Goal: Task Accomplishment & Management: Use online tool/utility

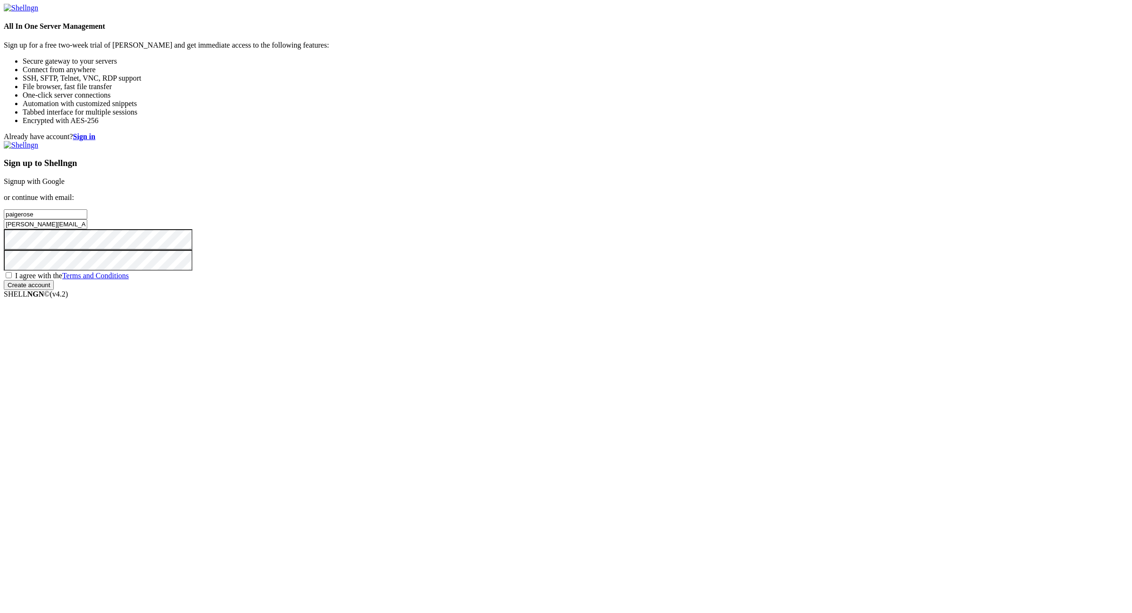
type input "paigerose"
click at [930, 290] on div "Already have account? Sign in Sign up to Shellngn Signup with Google or continu…" at bounding box center [566, 210] width 1124 height 157
click at [87, 229] on input "paigerose@powerscrews.com" at bounding box center [45, 224] width 83 height 10
click at [957, 273] on div "Already have account? Sign in Sign up to Shellngn Signup with Google or continu…" at bounding box center [566, 210] width 1124 height 157
click at [87, 229] on input "paigerose@powerscrews.com" at bounding box center [45, 224] width 83 height 10
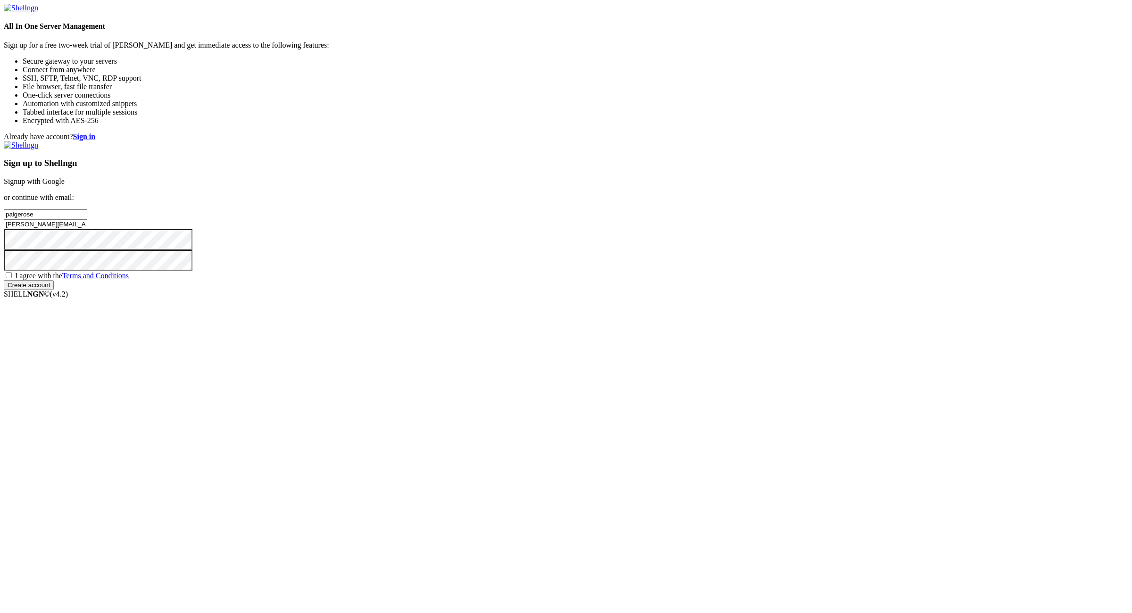
paste input ":NameNameName"
click at [87, 229] on input "paigerose@powerscrews.com:NameNameName" at bounding box center [45, 224] width 83 height 10
click at [87, 229] on input "paigerose@powerscrews.com:" at bounding box center [45, 224] width 83 height 10
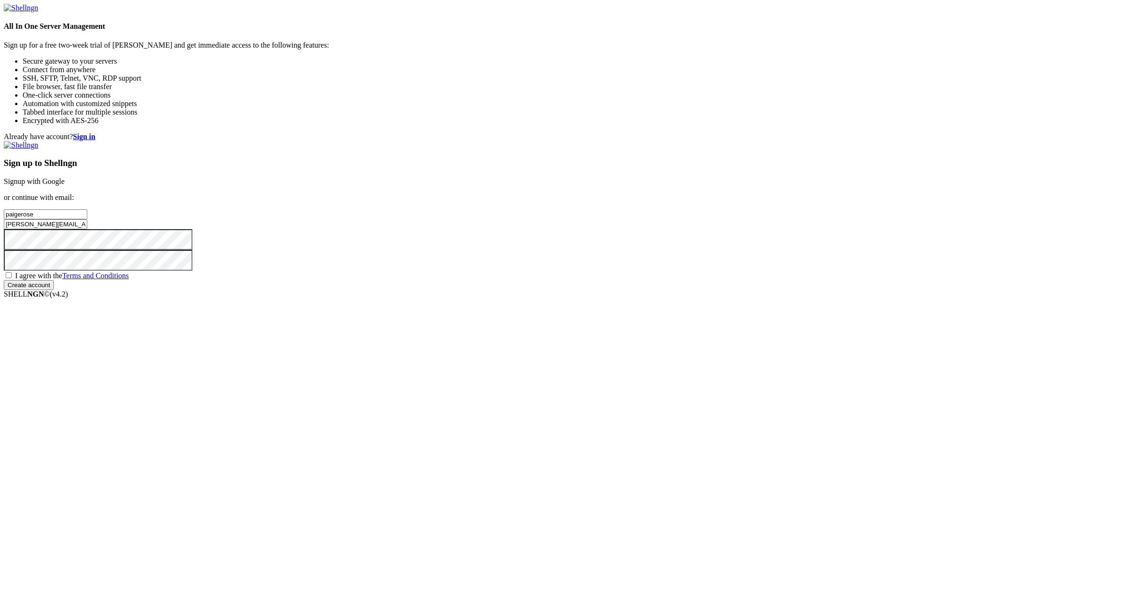
click at [87, 229] on input "paigerose@powerscrews.com" at bounding box center [45, 224] width 83 height 10
type input "paigerose@powerscrews.com"
click at [87, 219] on input "paigerose" at bounding box center [45, 214] width 83 height 10
click at [891, 290] on div "Already have account? Sign in Sign up to Shellngn Signup with Google or continu…" at bounding box center [566, 210] width 1124 height 157
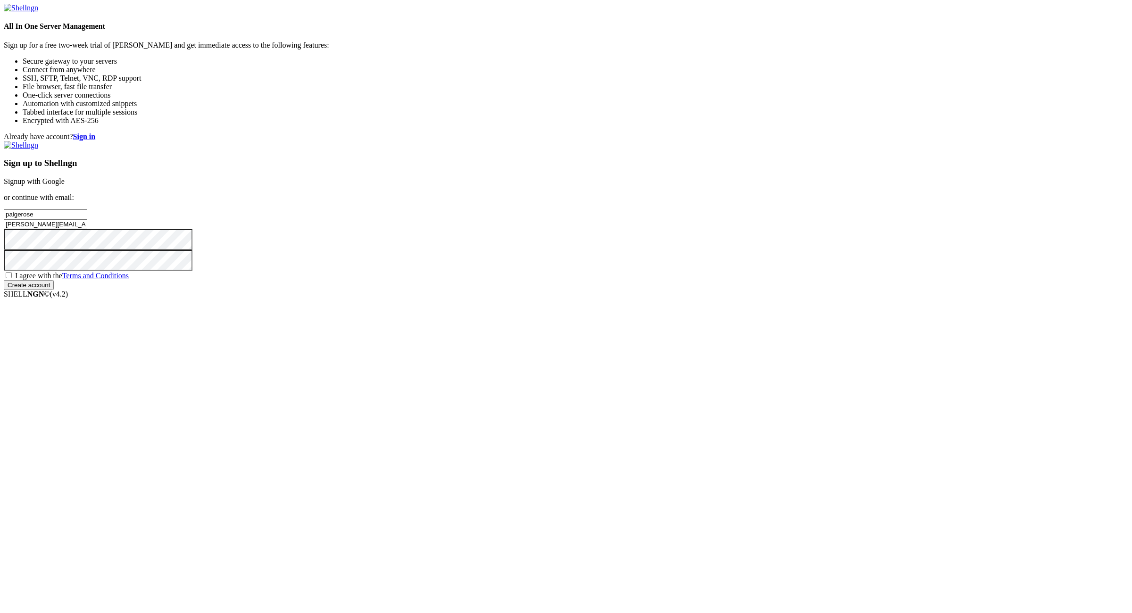
click at [129, 280] on span "I agree with the Terms and Conditions" at bounding box center [72, 276] width 114 height 8
click at [12, 278] on input "I agree with the Terms and Conditions" at bounding box center [9, 275] width 6 height 6
checkbox input "true"
click at [54, 290] on input "Create account" at bounding box center [29, 285] width 50 height 10
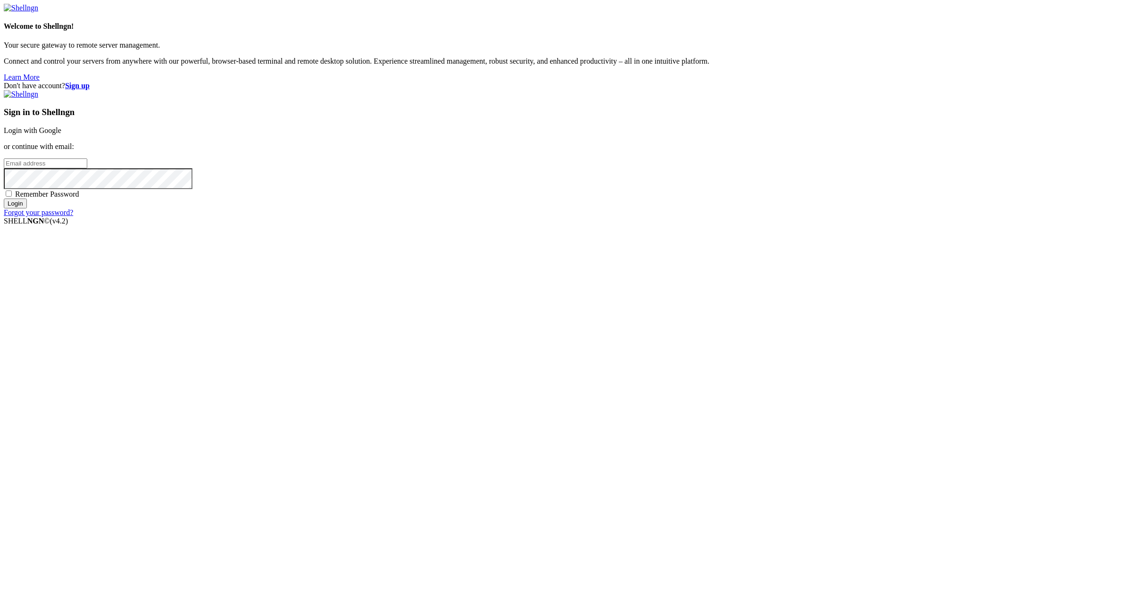
click at [87, 168] on input "email" at bounding box center [45, 163] width 83 height 10
paste input "paigerose@powerscrews.com:NameNameName"
click at [87, 168] on input "paigerose@powerscrews.com:NameNameName" at bounding box center [45, 163] width 83 height 10
click at [87, 168] on input "paigerose@powerscrews.com:" at bounding box center [45, 163] width 83 height 10
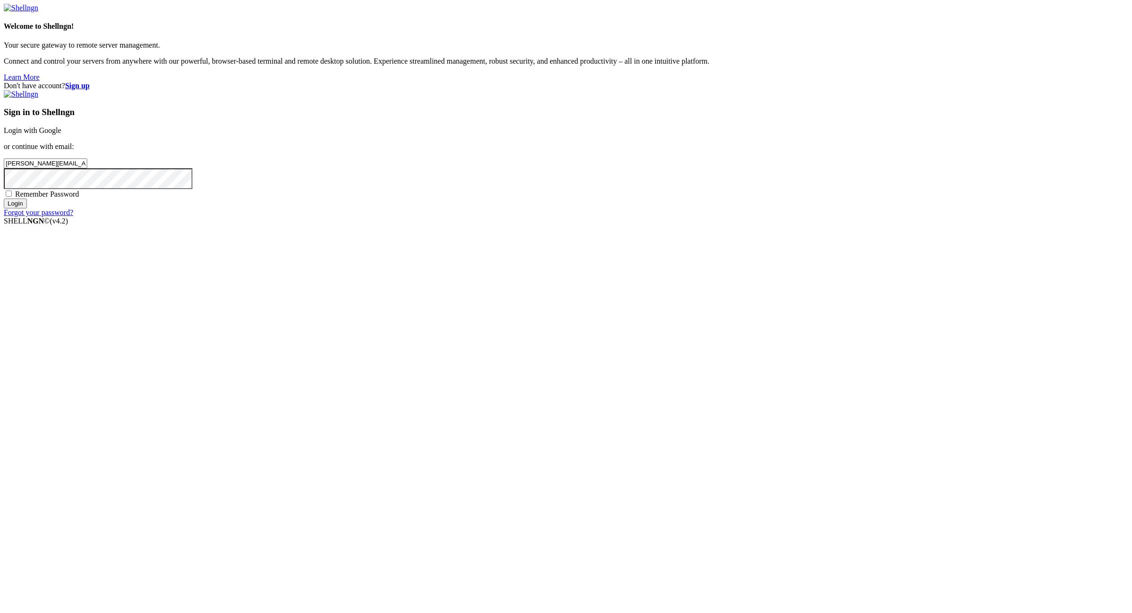
click at [87, 168] on input "paigerose@powerscrews.com:" at bounding box center [45, 163] width 83 height 10
type input "paigerose@powerscrews.com"
click at [79, 198] on span "Remember Password" at bounding box center [47, 194] width 64 height 8
click at [12, 197] on input "Remember Password" at bounding box center [9, 193] width 6 height 6
checkbox input "true"
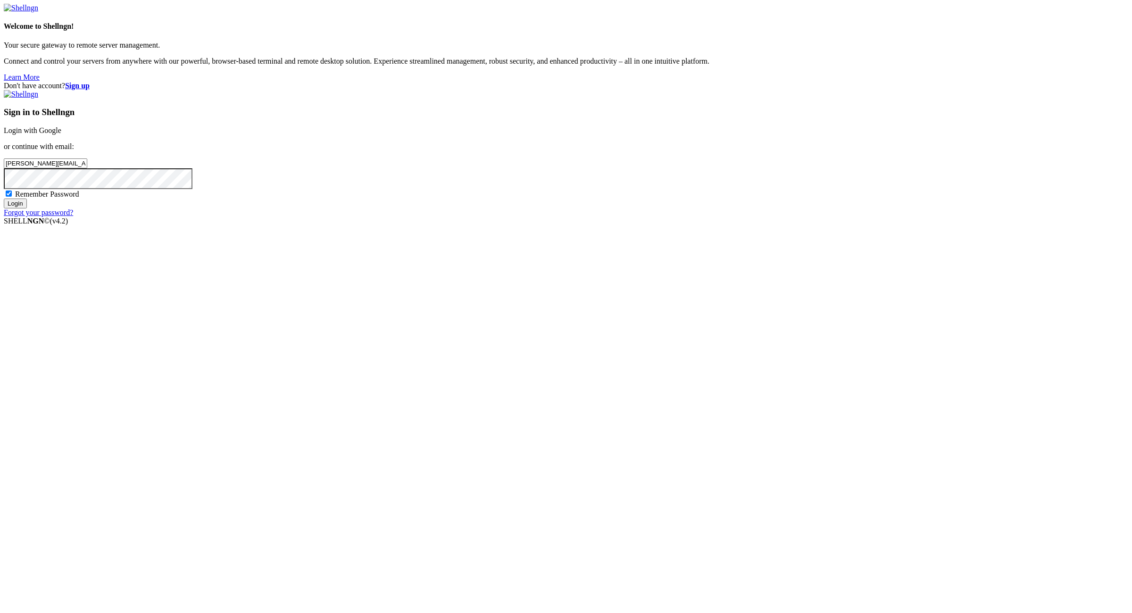
click at [715, 217] on div "Sign in to Shellngn Login with Google or continue with email: paigerose@powersc…" at bounding box center [566, 153] width 1124 height 127
click at [27, 208] on input "Login" at bounding box center [15, 203] width 23 height 10
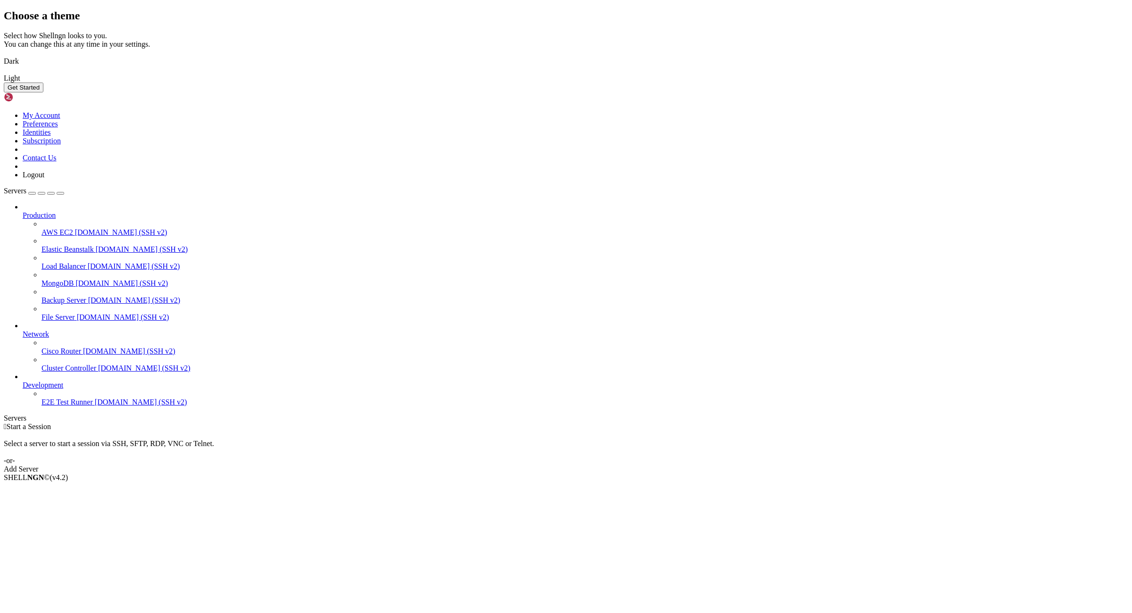
click at [4, 55] on img at bounding box center [4, 55] width 0 height 0
click at [43, 92] on button "Get Started" at bounding box center [24, 88] width 40 height 10
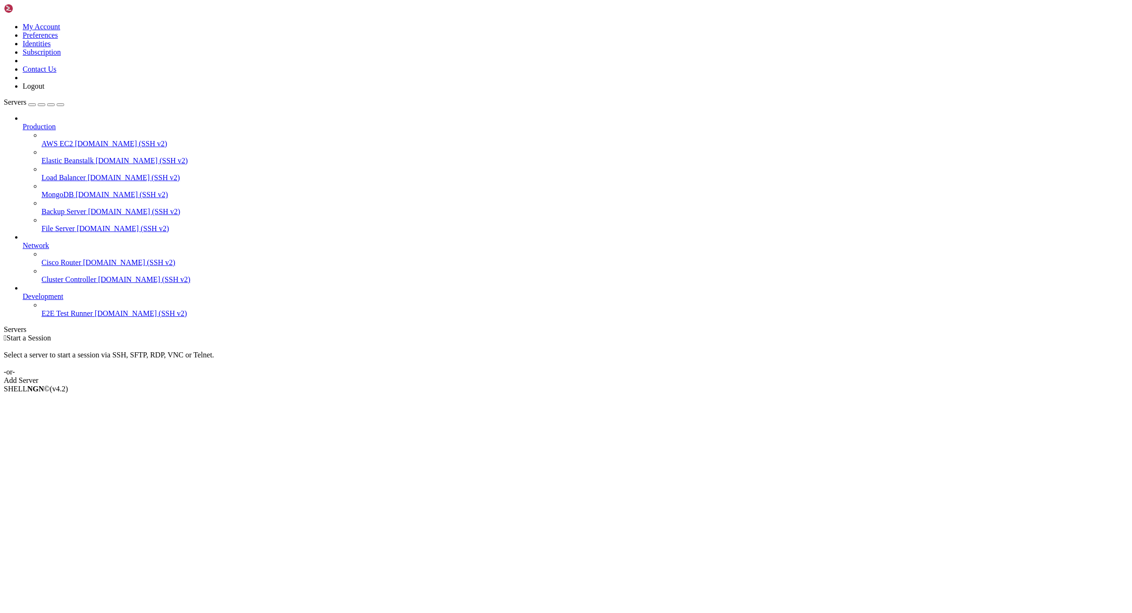
click at [630, 376] on link "Add Server" at bounding box center [566, 380] width 1124 height 8
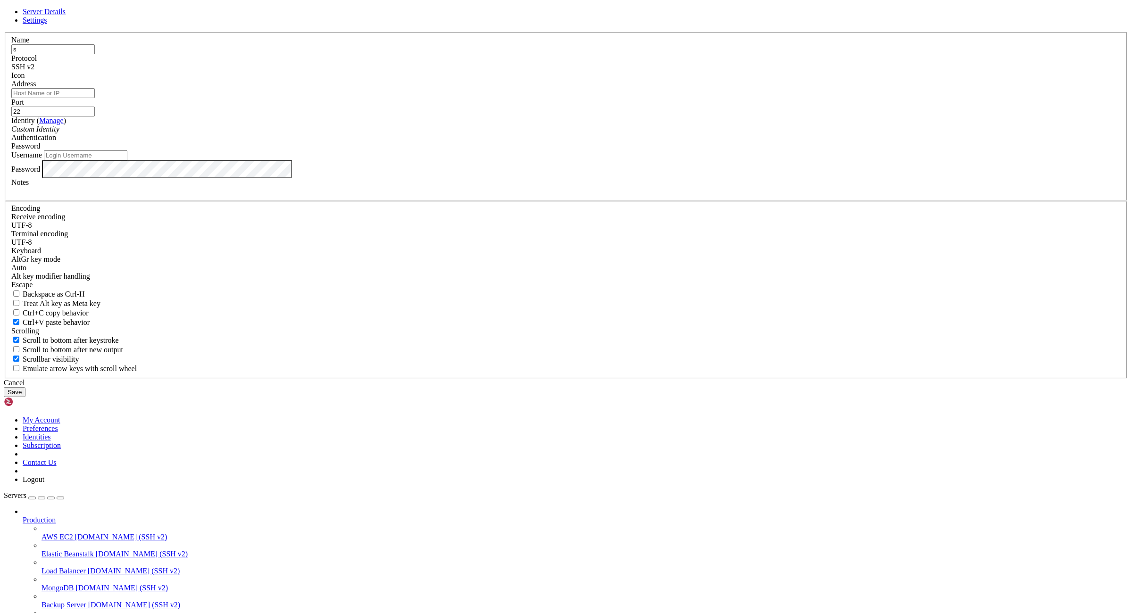
type input "s"
click at [95, 98] on input "Address" at bounding box center [52, 93] width 83 height 10
paste input "45.61.137.122"
type input "45.61.137.122"
click at [127, 160] on input "Username" at bounding box center [85, 155] width 83 height 10
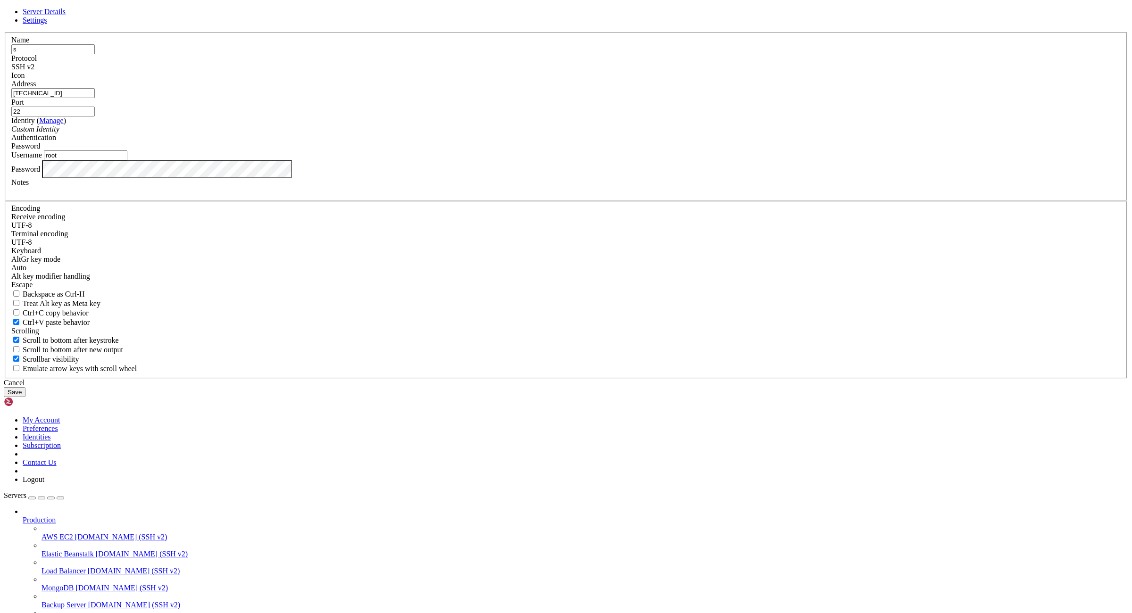
type input "root"
click at [25, 397] on button "Save" at bounding box center [15, 392] width 22 height 10
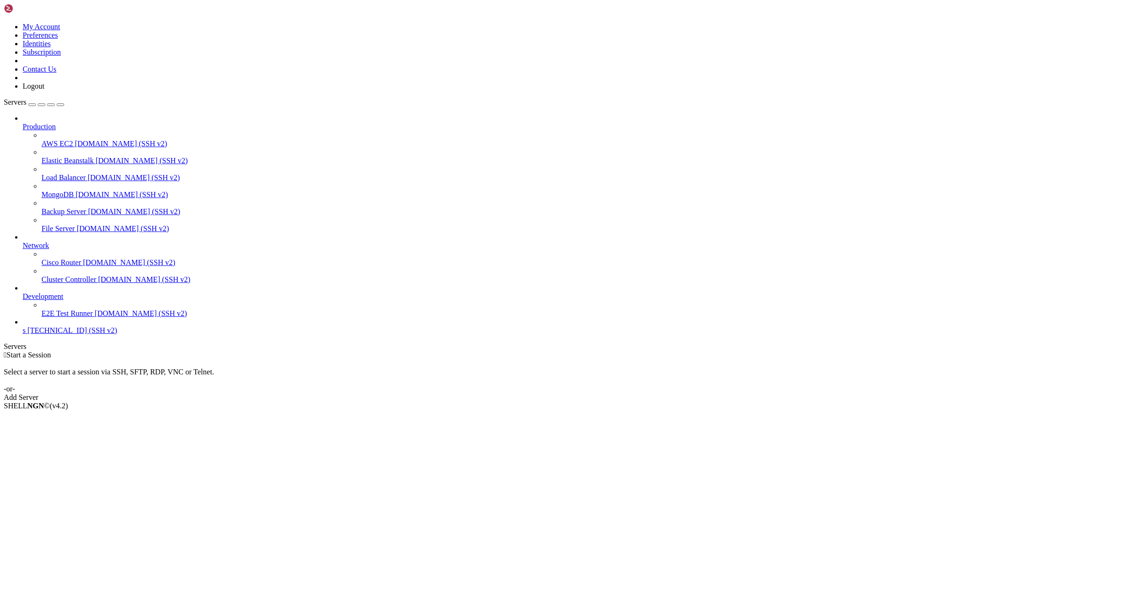
click at [25, 334] on span "s" at bounding box center [24, 330] width 3 height 8
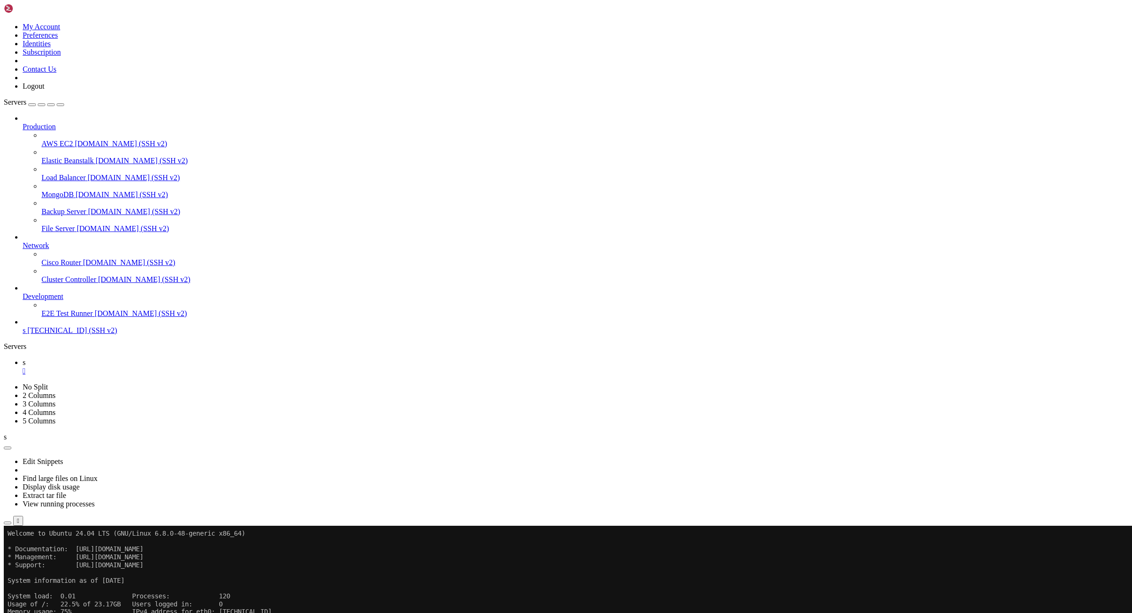
click at [145, 367] on div "" at bounding box center [575, 371] width 1105 height 8
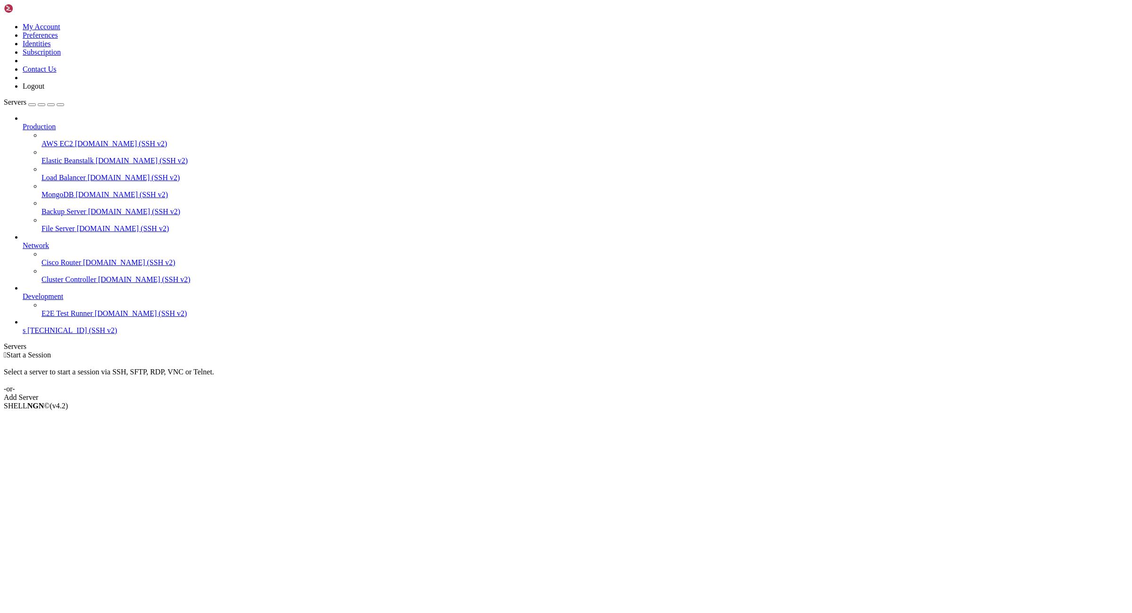
click at [4, 23] on link at bounding box center [4, 23] width 0 height 0
click at [44, 90] on link "Logout" at bounding box center [34, 86] width 22 height 8
